Goal: Task Accomplishment & Management: Manage account settings

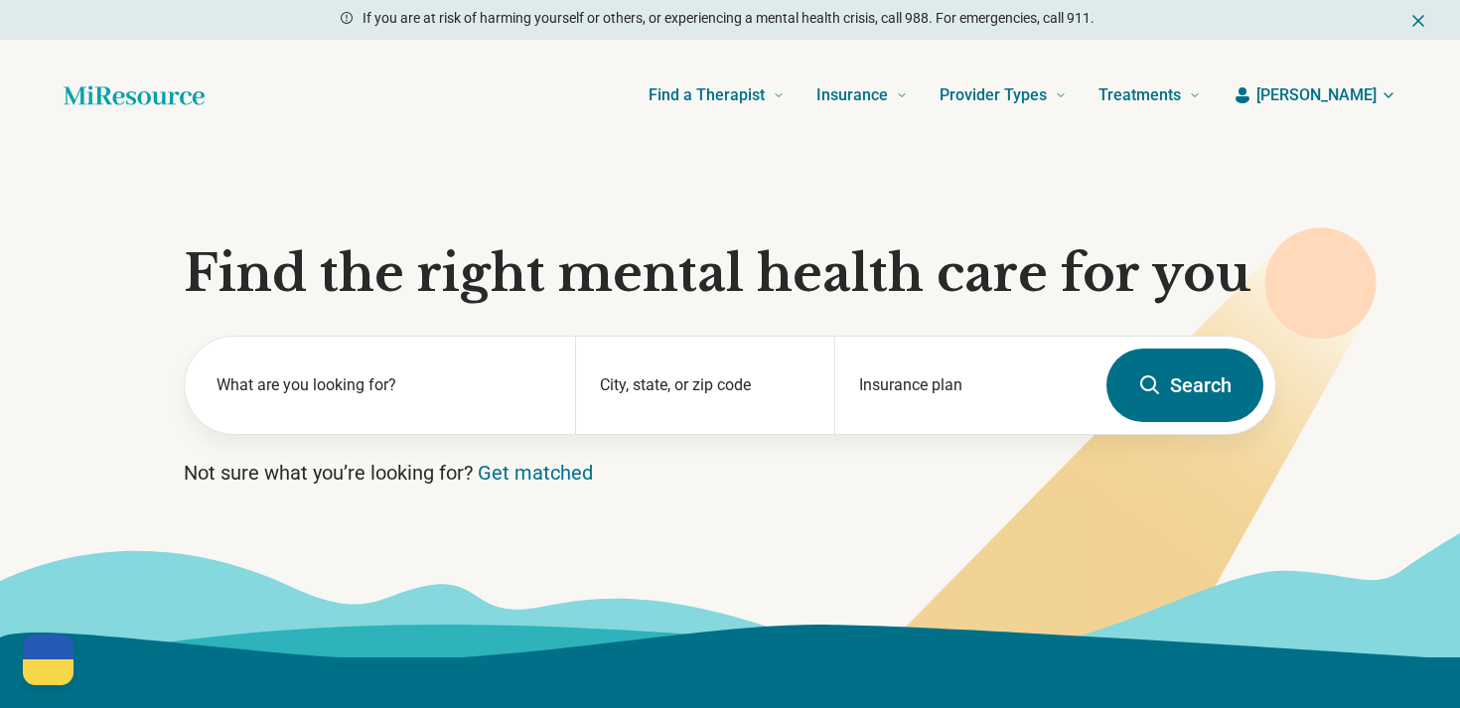
click at [1252, 99] on icon "button" at bounding box center [1242, 95] width 20 height 20
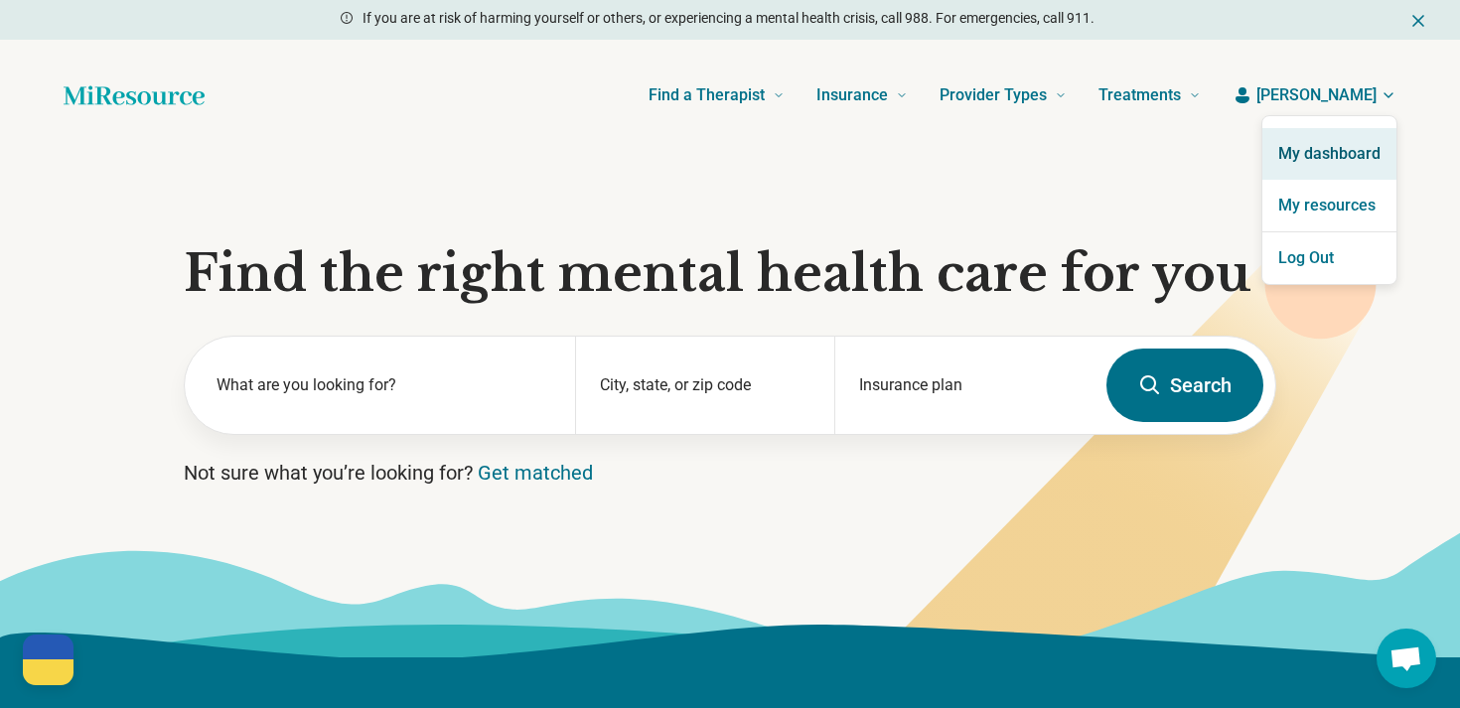
click at [1319, 137] on link "My dashboard" at bounding box center [1329, 154] width 134 height 52
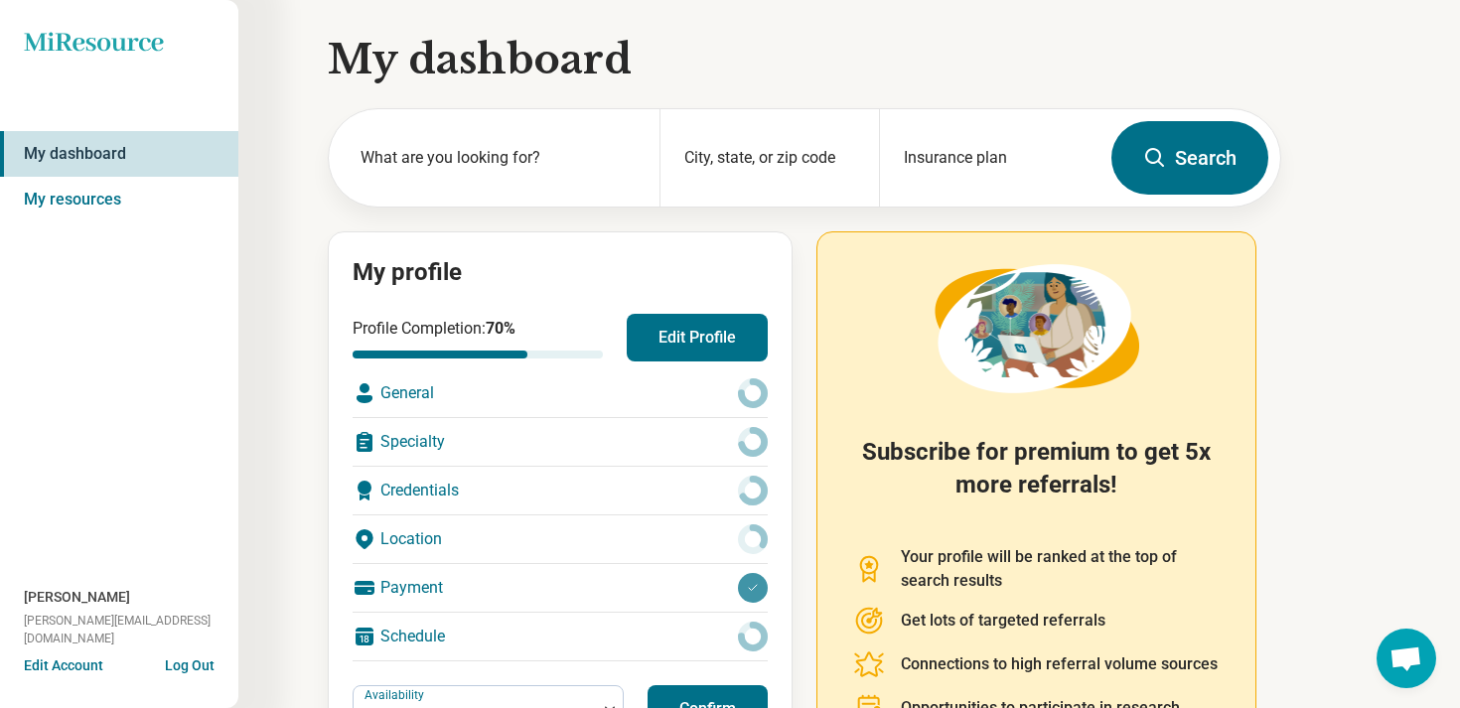
click at [707, 365] on div "Profile Completion: 70 % Edit Profile General Specialty Credentials Location Pa…" at bounding box center [559, 488] width 415 height 348
click at [707, 347] on button "Edit Profile" at bounding box center [697, 338] width 141 height 48
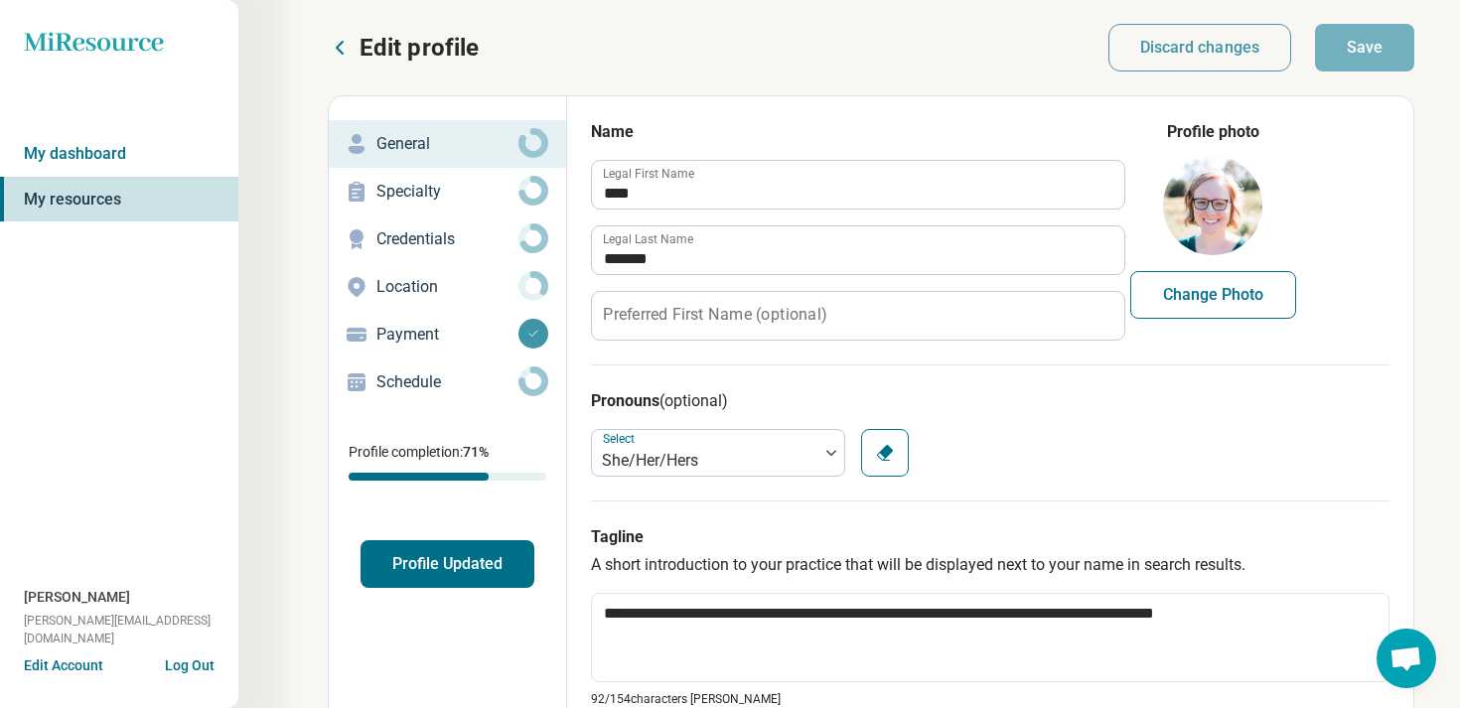
click at [472, 564] on button "Profile Updated" at bounding box center [447, 564] width 174 height 48
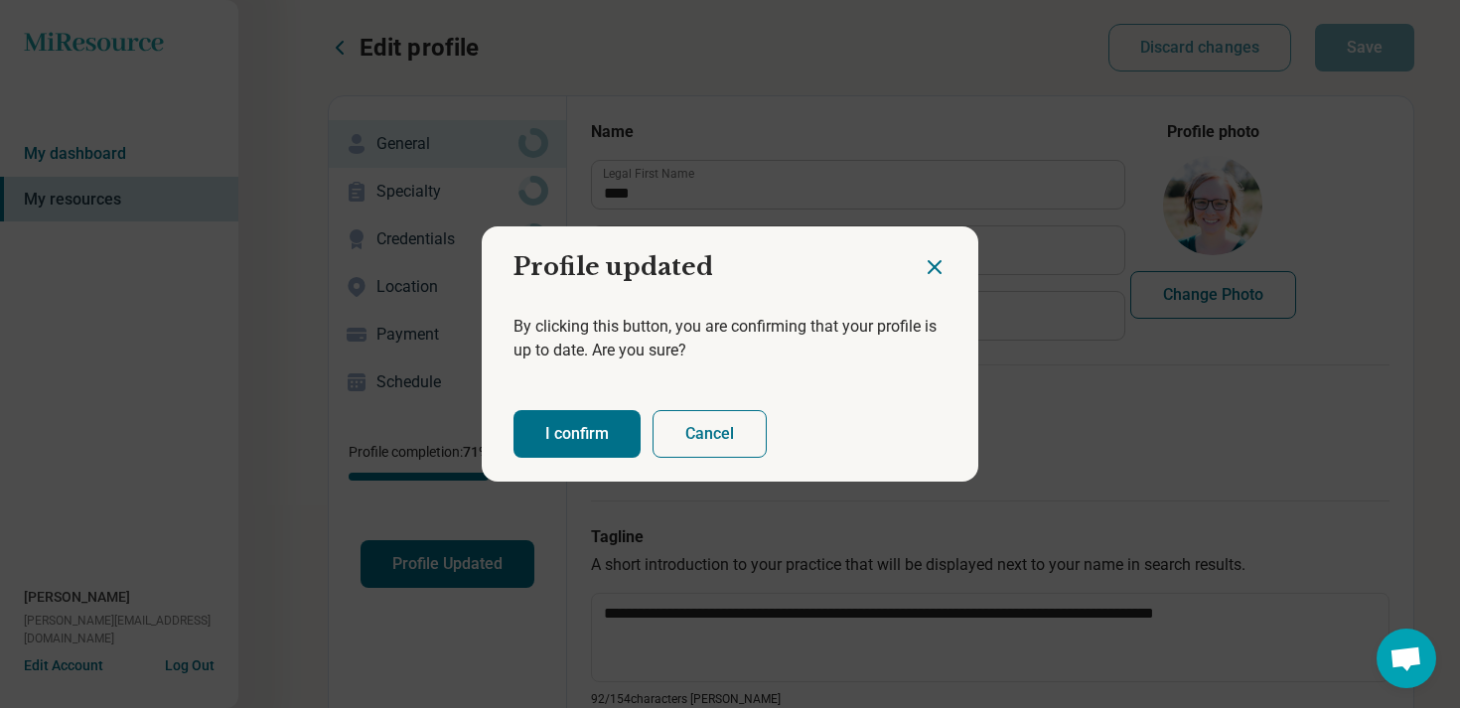
click at [558, 442] on button "I confirm" at bounding box center [576, 434] width 127 height 48
